Goal: Transaction & Acquisition: Purchase product/service

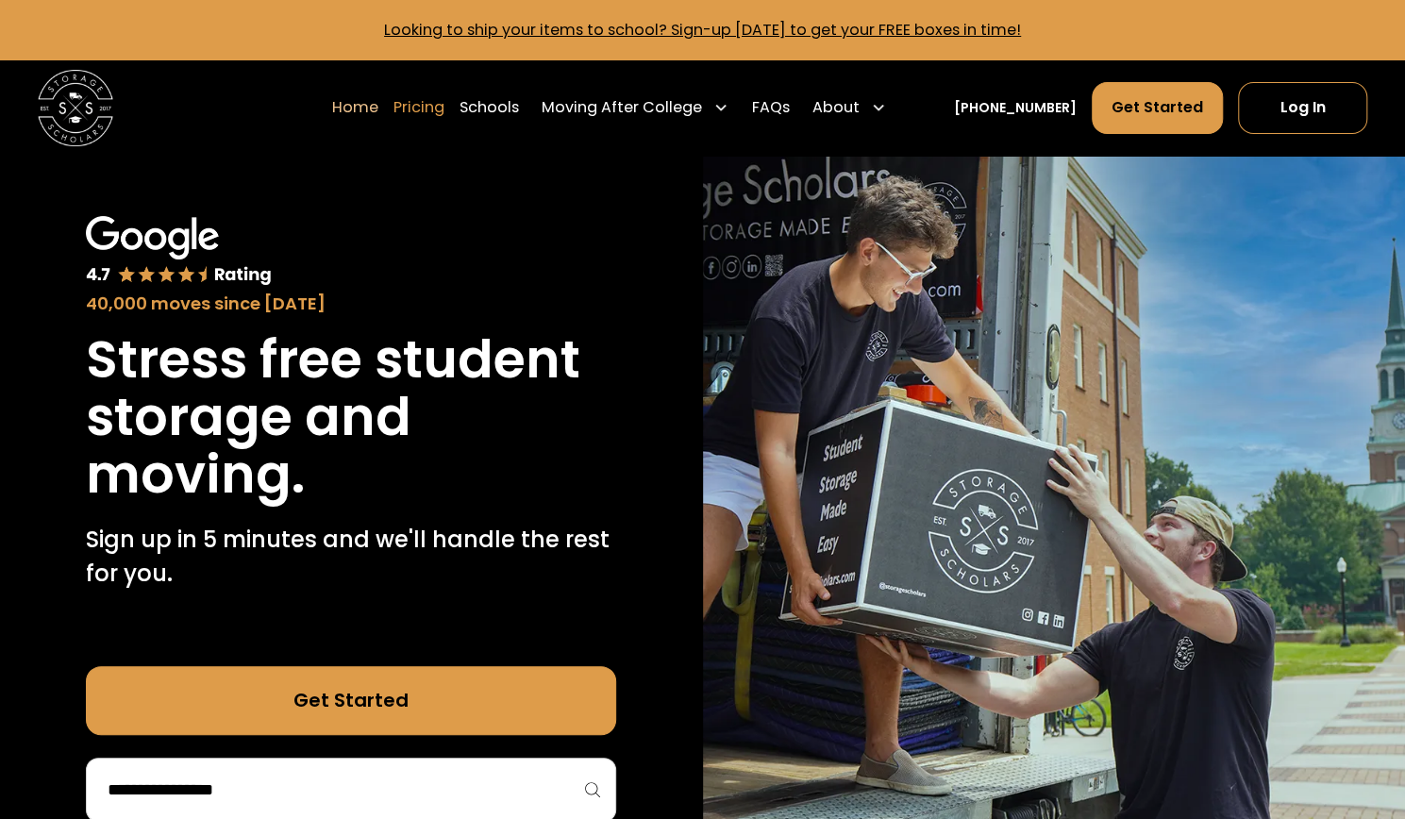
click at [444, 109] on link "Pricing" at bounding box center [419, 107] width 51 height 53
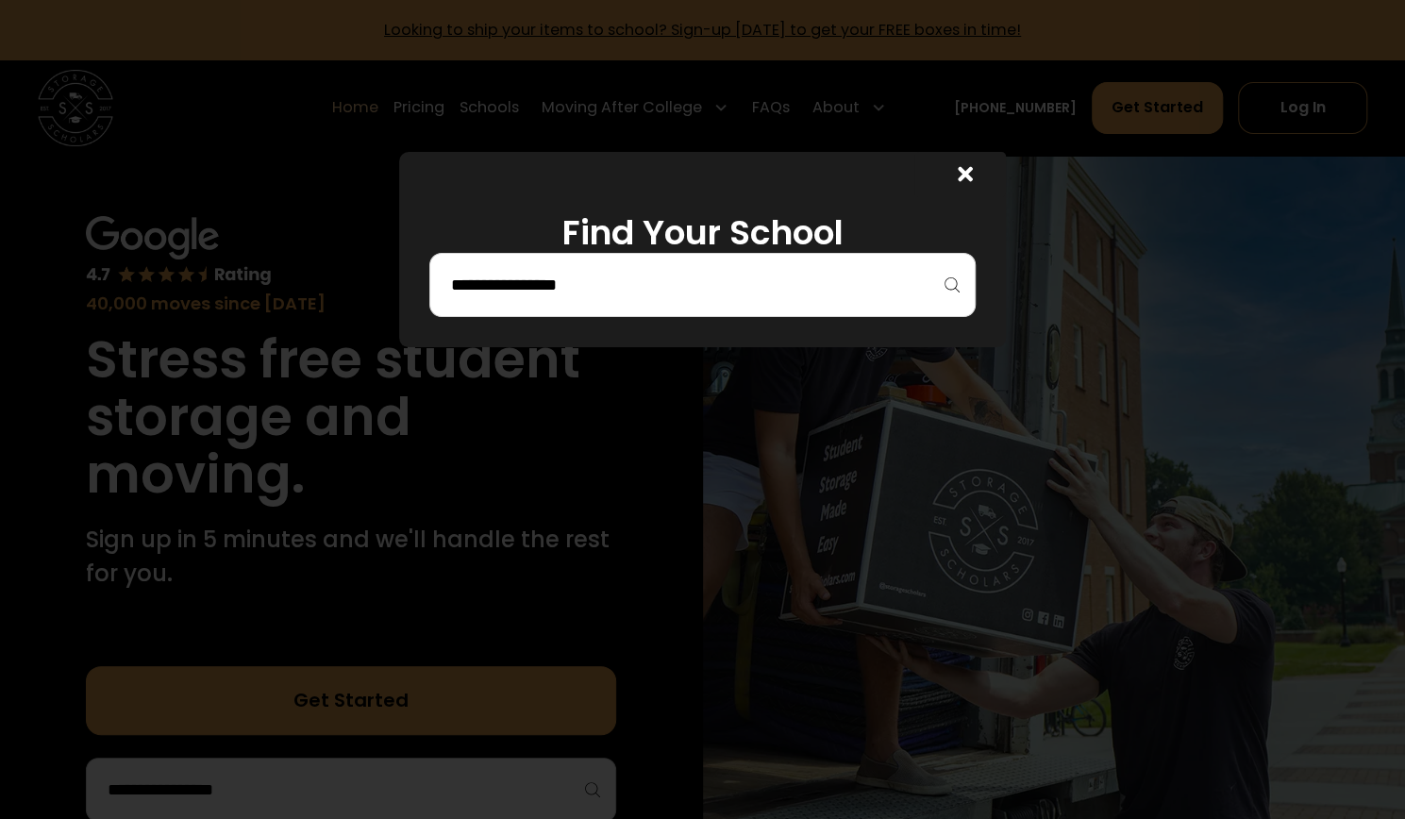
click at [557, 290] on input "search" at bounding box center [702, 285] width 506 height 32
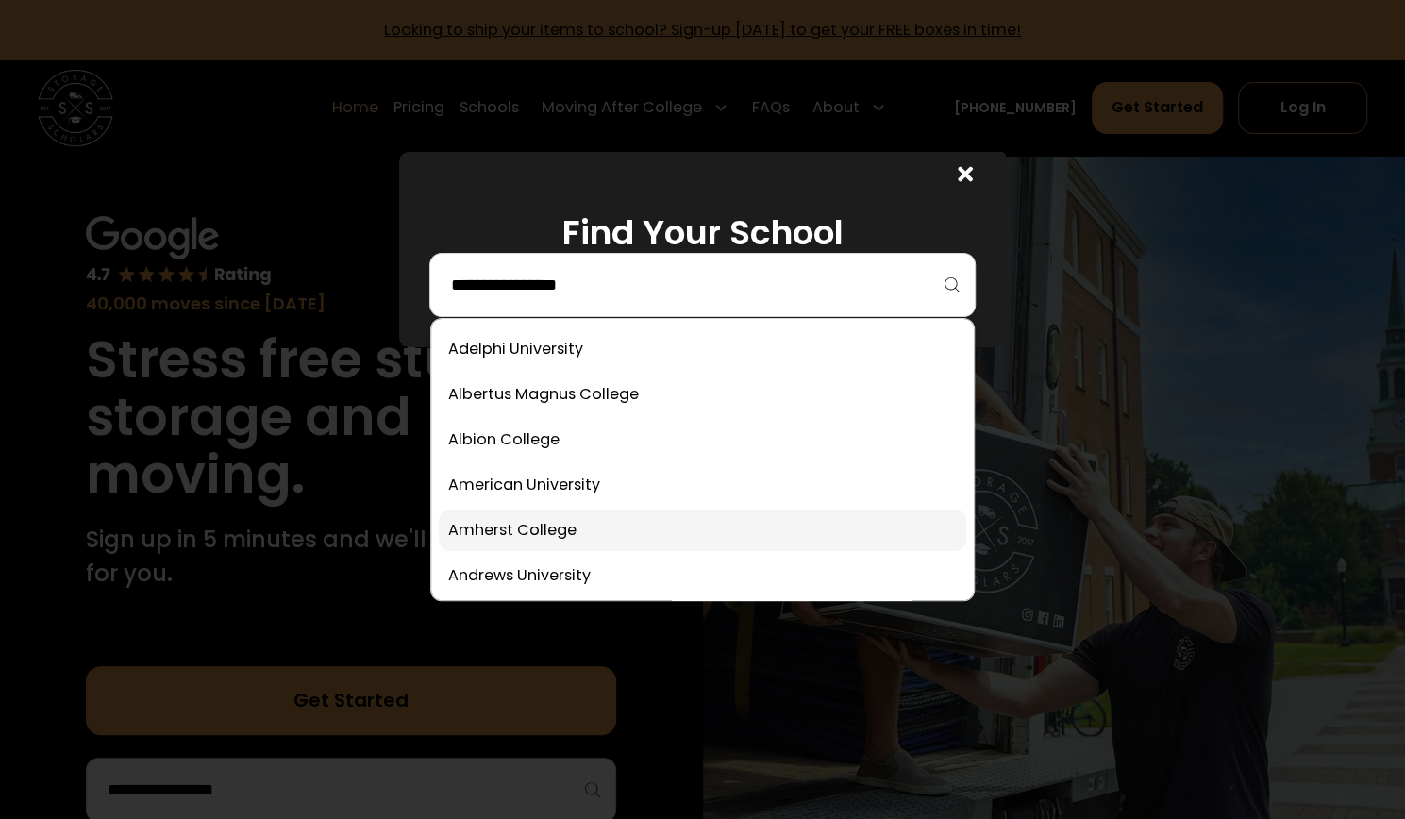
click at [503, 543] on link at bounding box center [702, 531] width 527 height 42
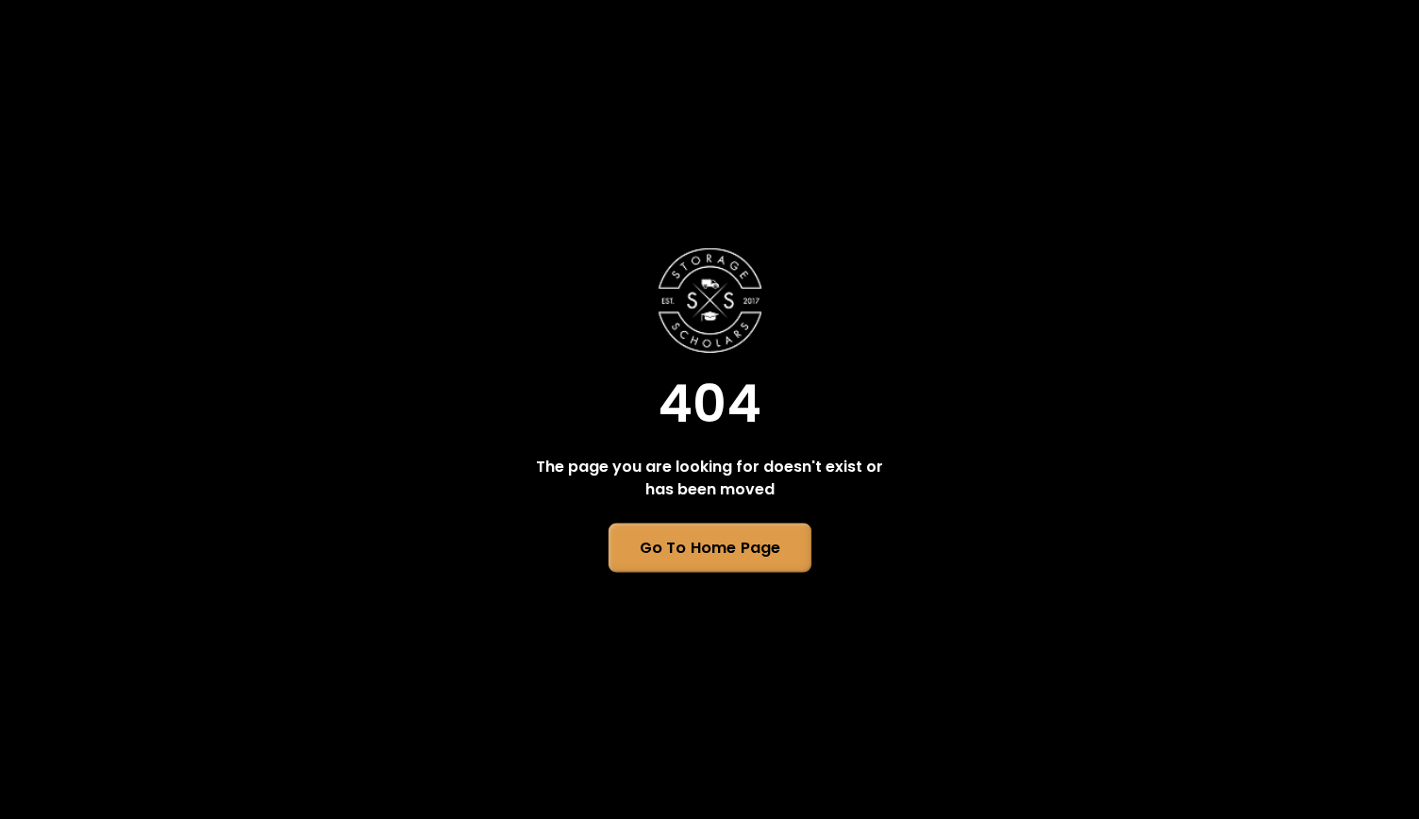
click at [718, 549] on link "Go To Home Page" at bounding box center [709, 547] width 203 height 49
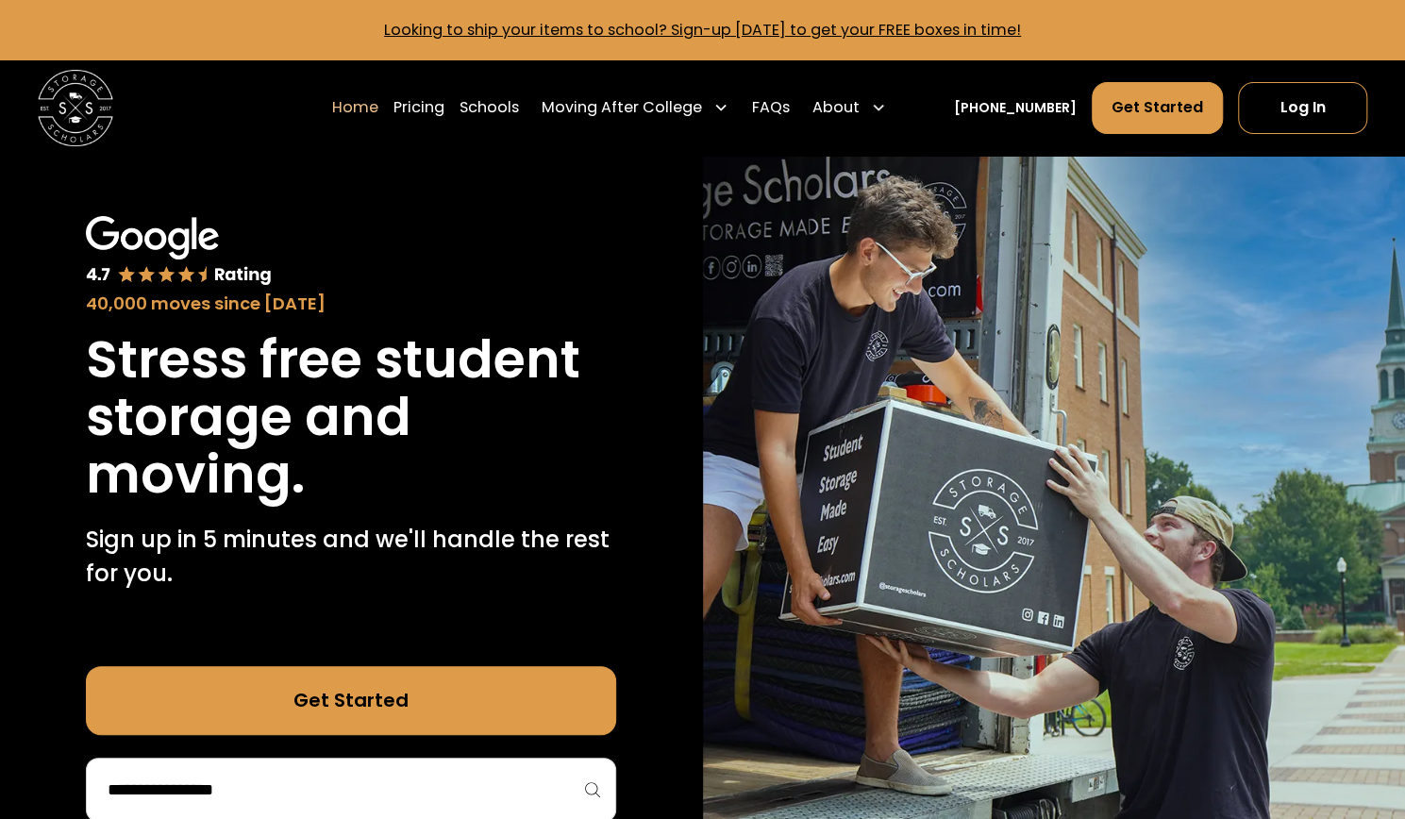
click at [320, 780] on input "search" at bounding box center [351, 790] width 491 height 32
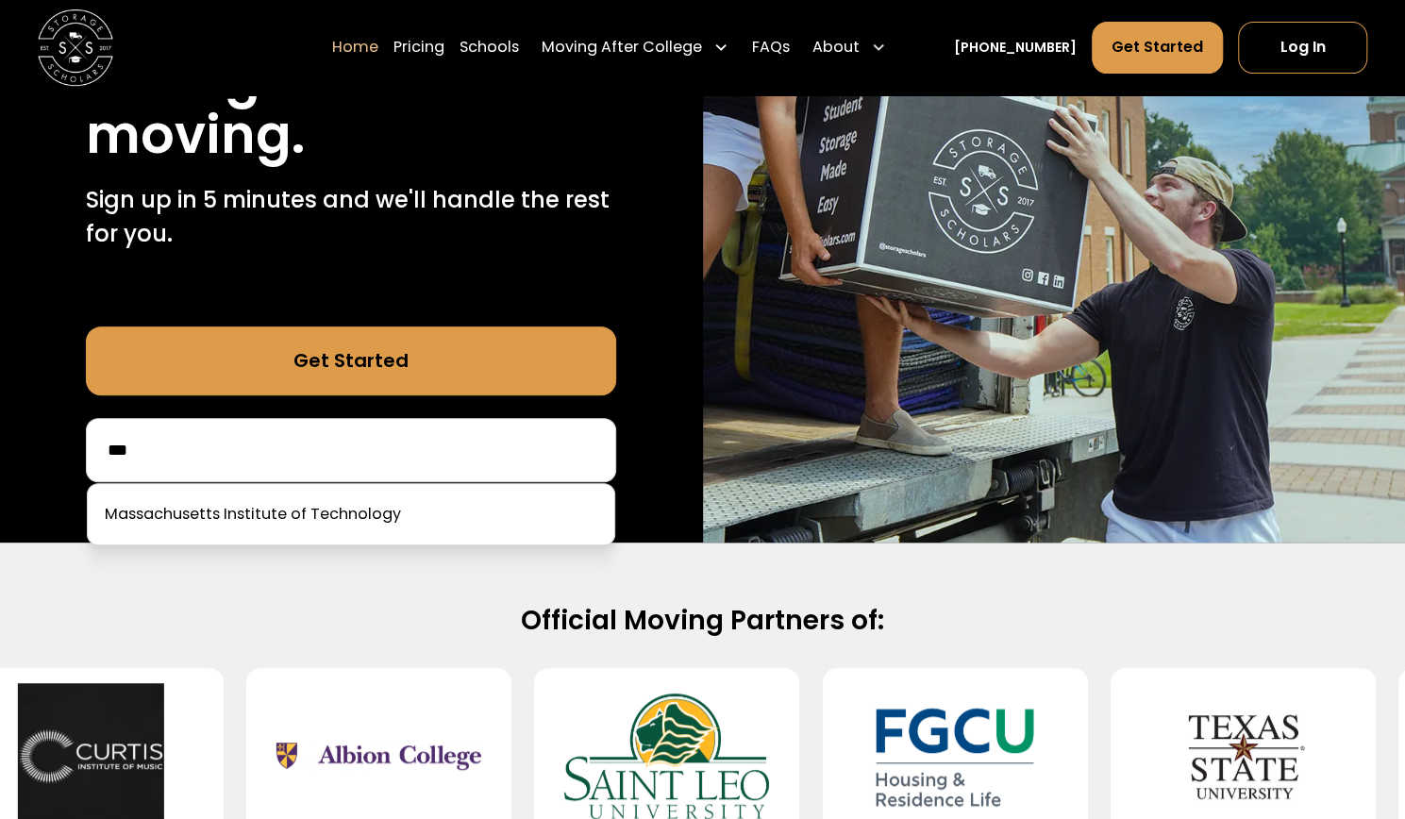
scroll to position [334, 0]
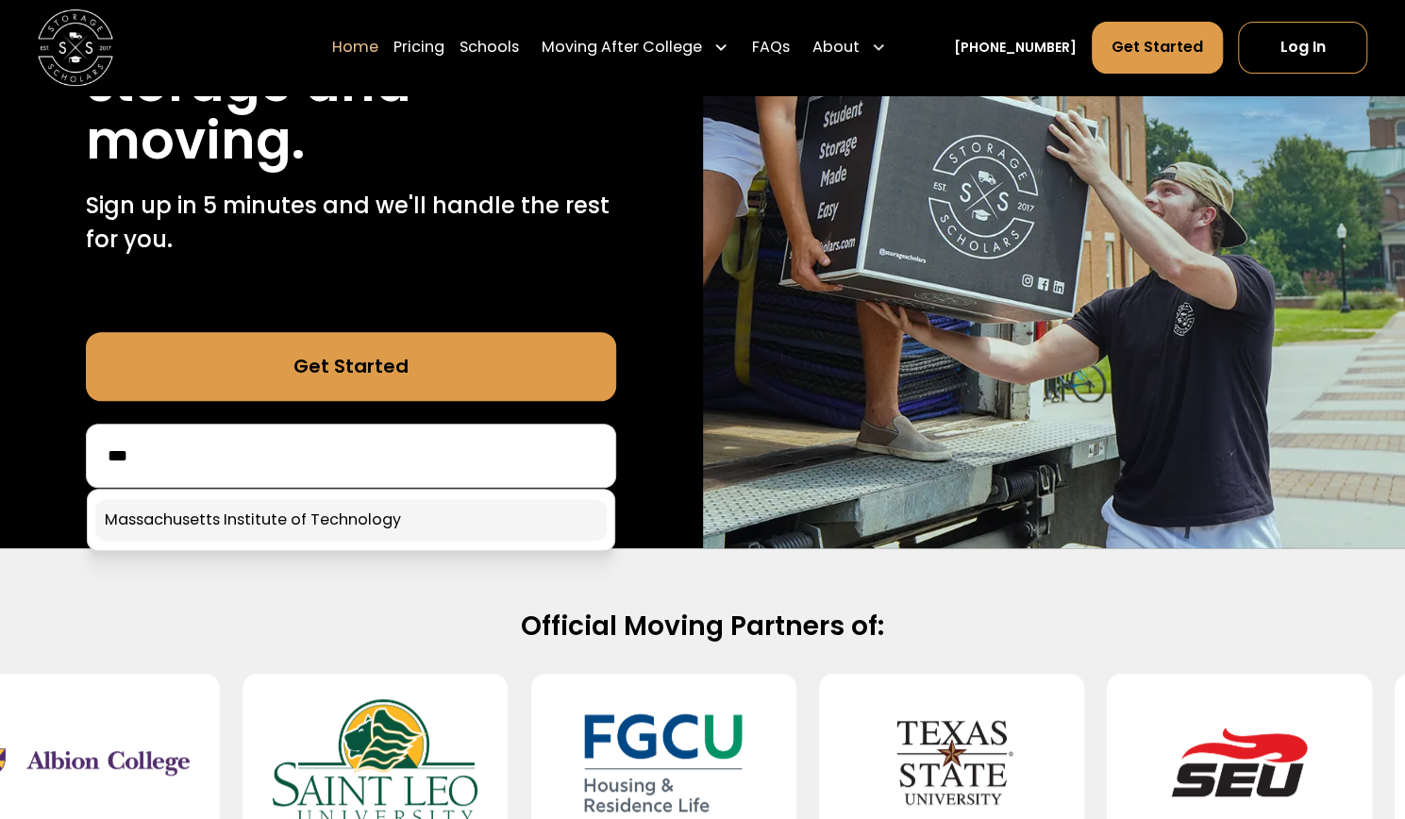
type input "***"
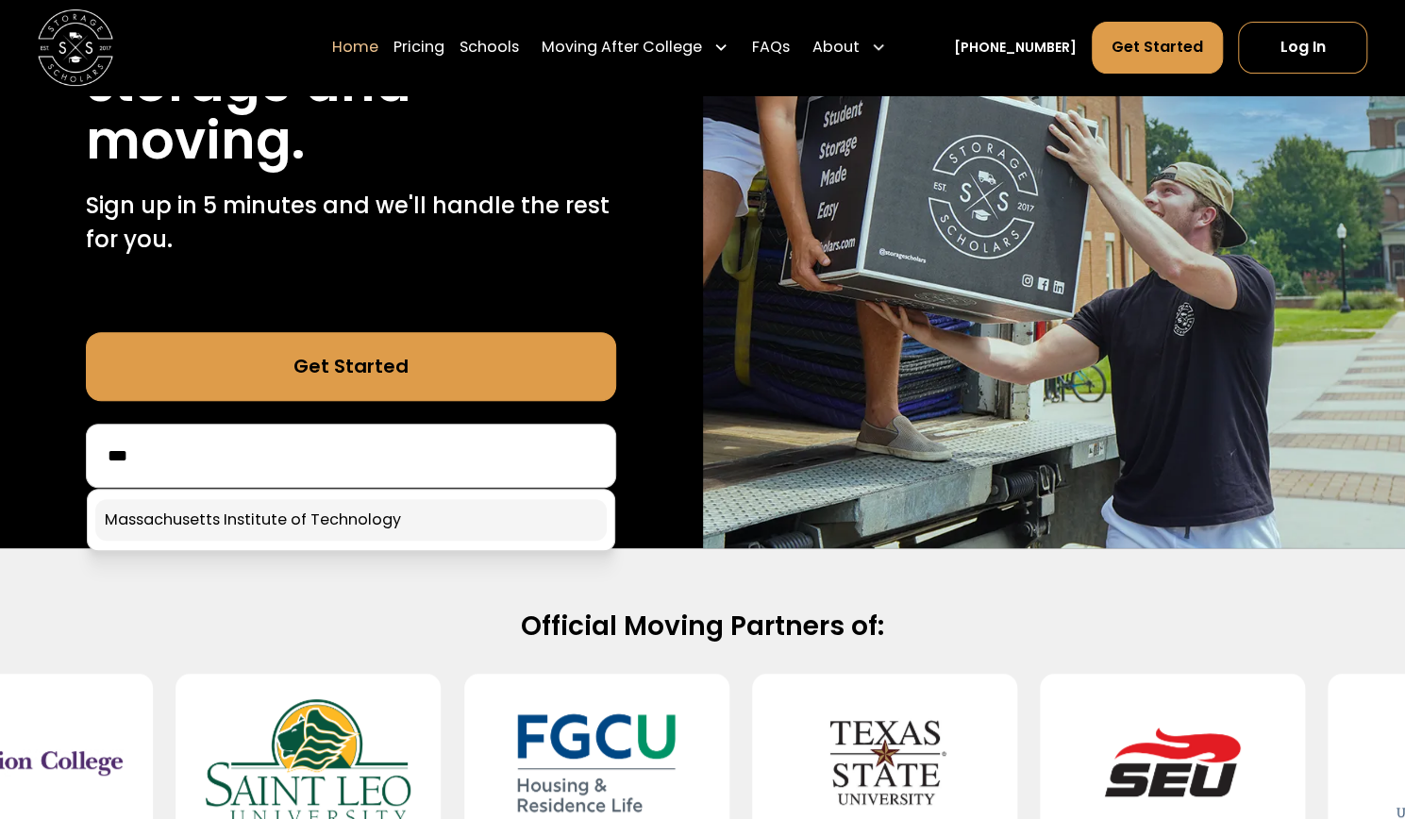
click at [405, 528] on link at bounding box center [351, 520] width 512 height 42
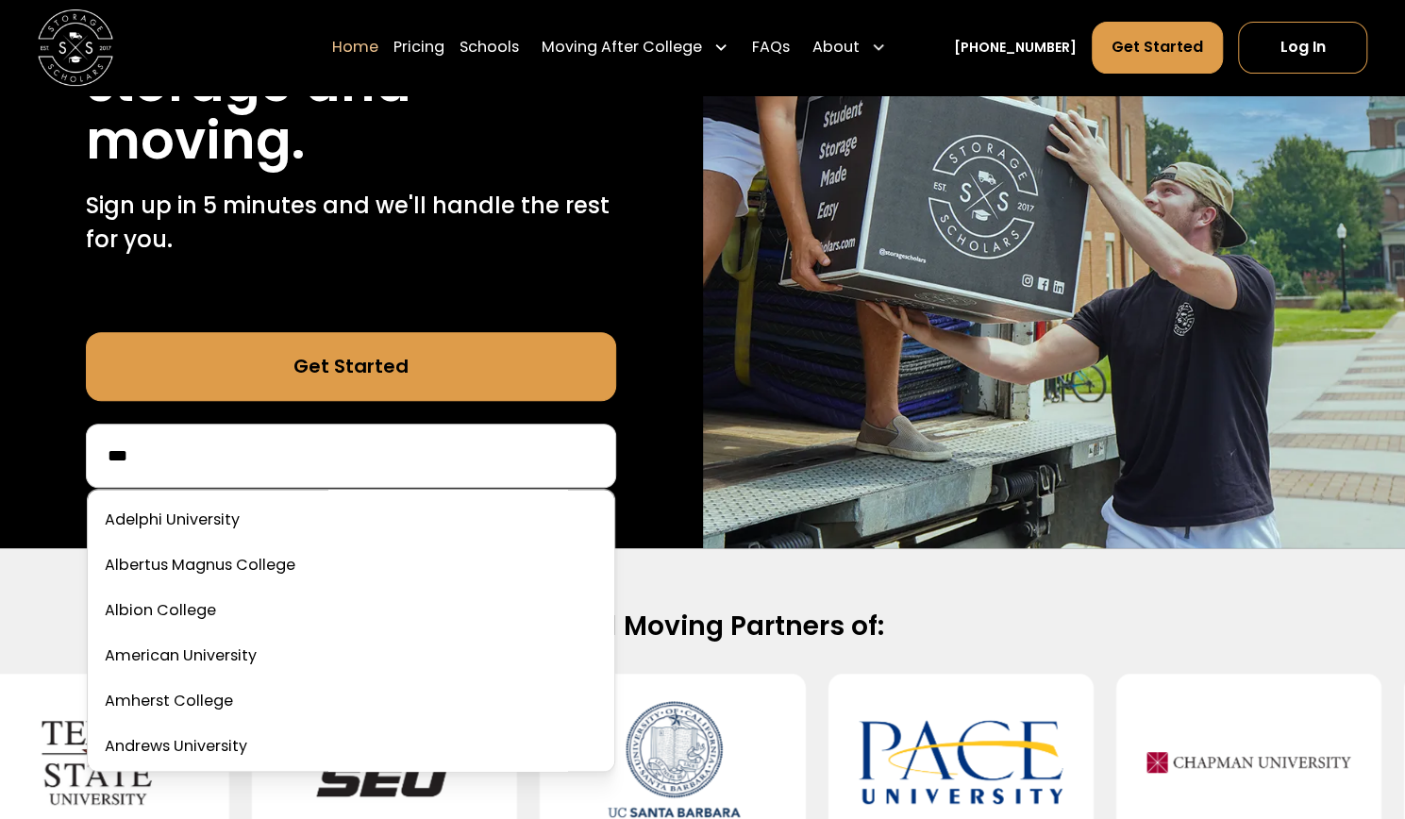
click at [332, 444] on input "***" at bounding box center [351, 456] width 491 height 32
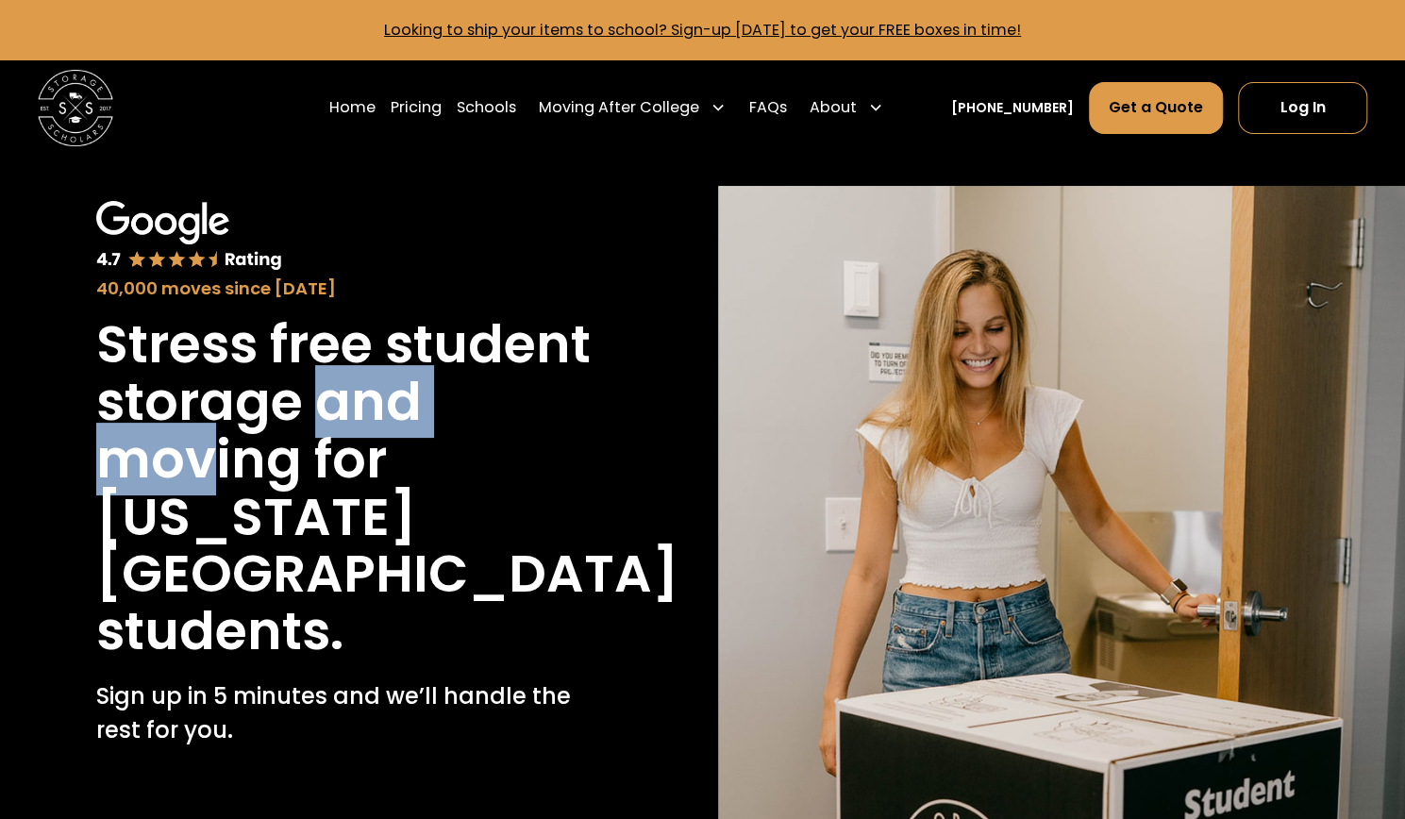
click at [51, 461] on div "40,000 moves since 2017 Stress free student storage and moving for Massachusett…" at bounding box center [343, 566] width 619 height 761
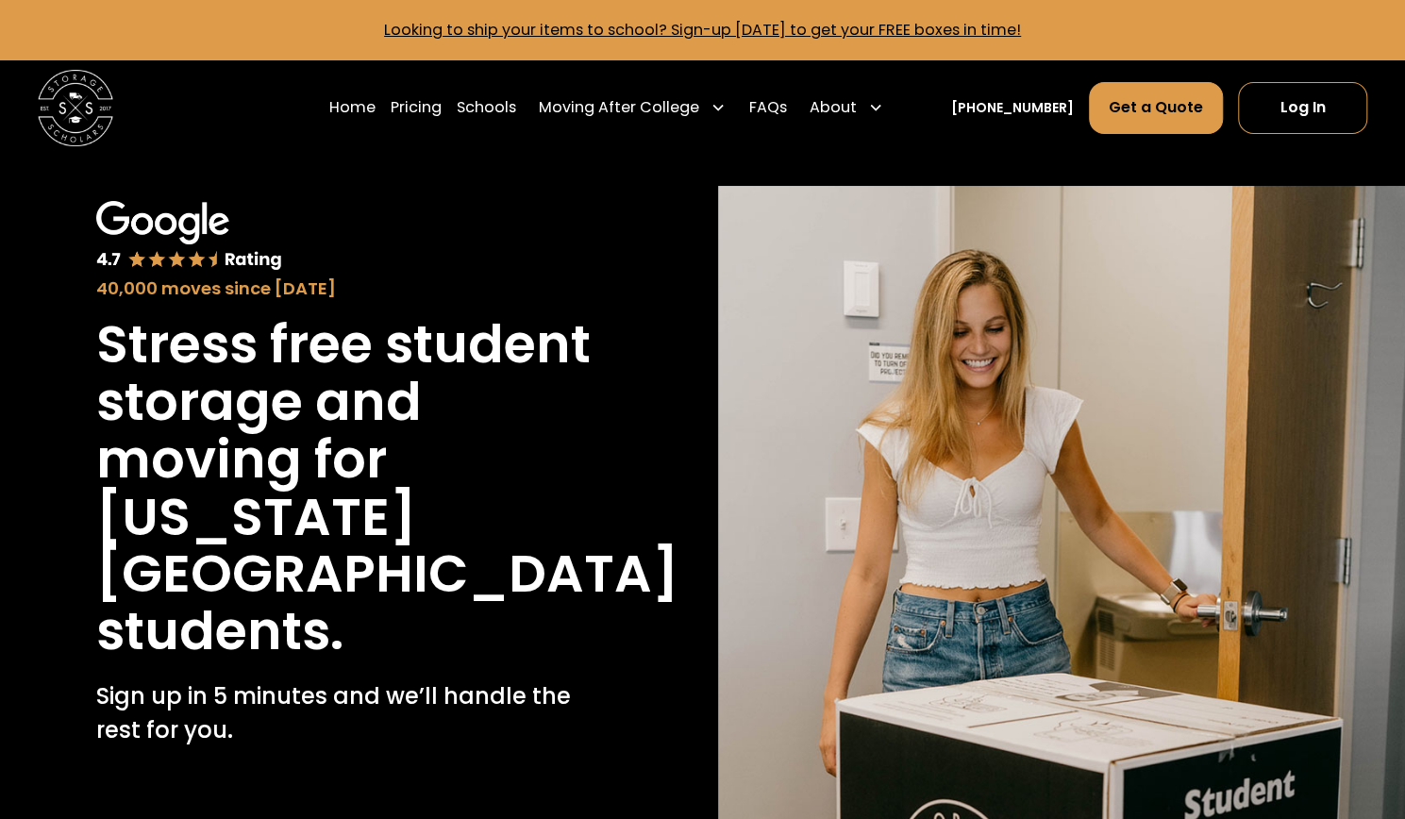
click at [369, 455] on h1 "Stress free student storage and moving for" at bounding box center [343, 402] width 495 height 172
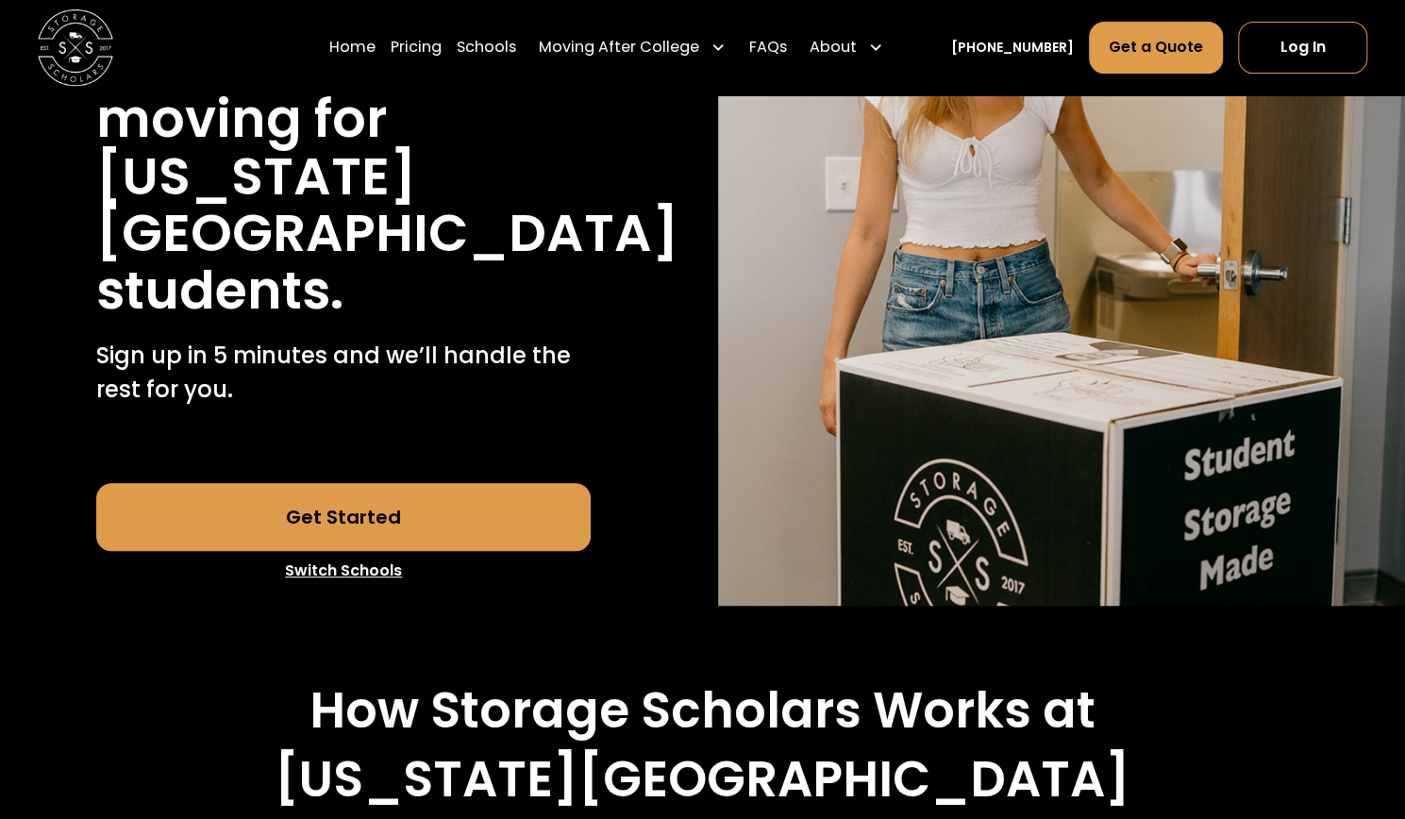
scroll to position [374, 0]
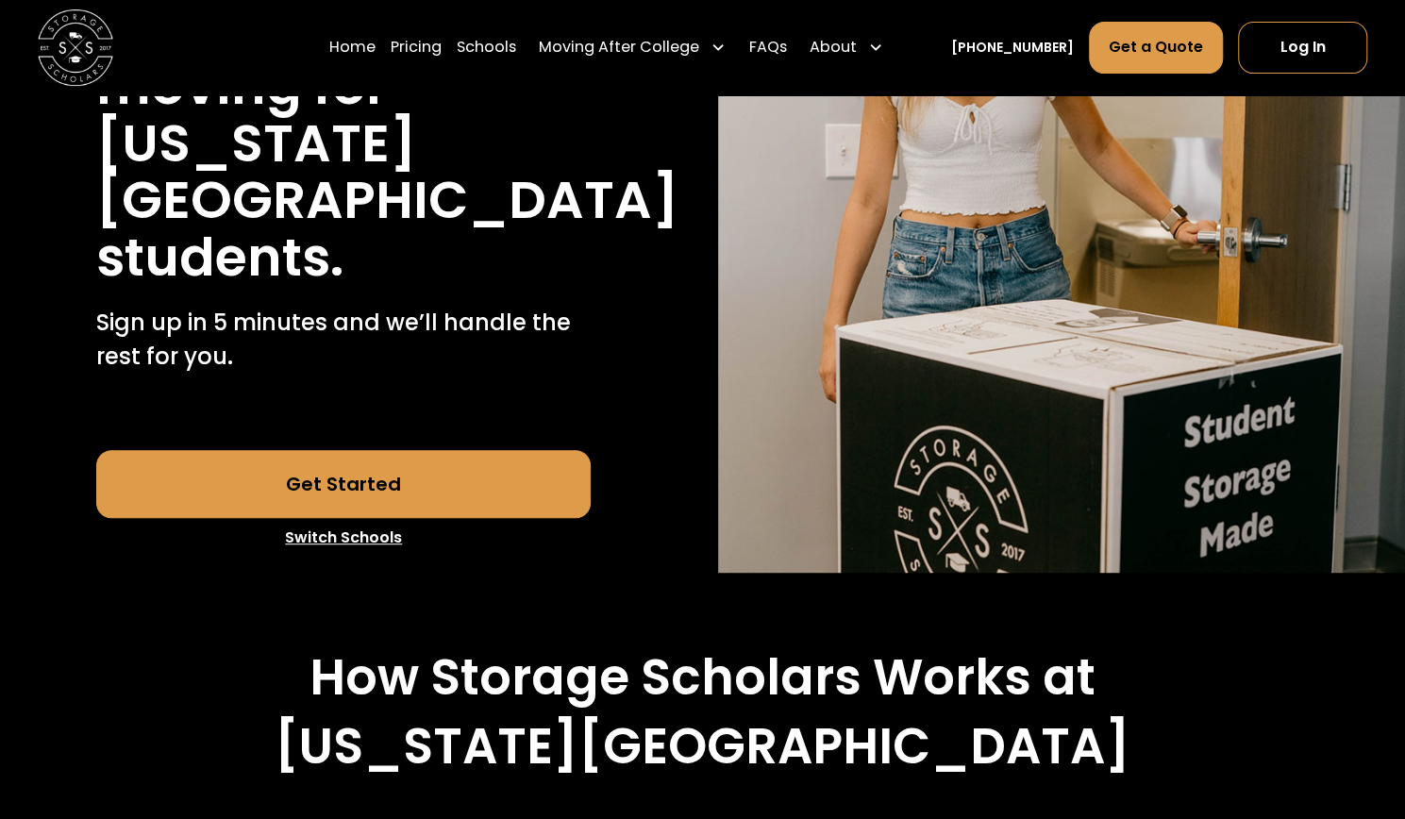
click at [357, 518] on link "Get Started" at bounding box center [343, 484] width 495 height 68
